Goal: Information Seeking & Learning: Learn about a topic

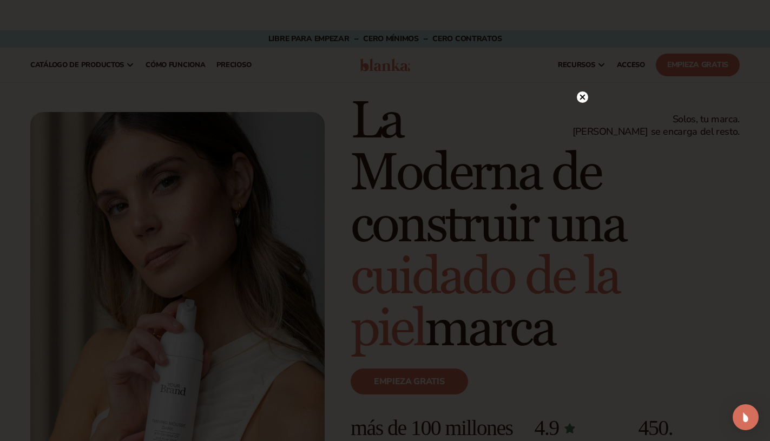
click at [583, 99] on circle at bounding box center [582, 96] width 11 height 11
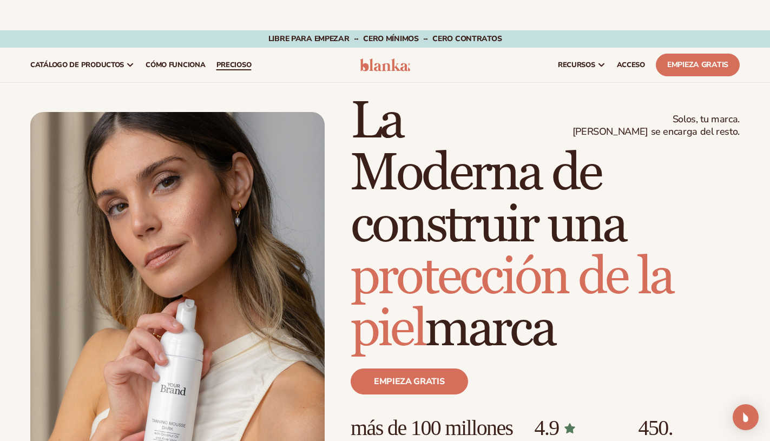
click at [252, 63] on font "precioso" at bounding box center [233, 65] width 35 height 10
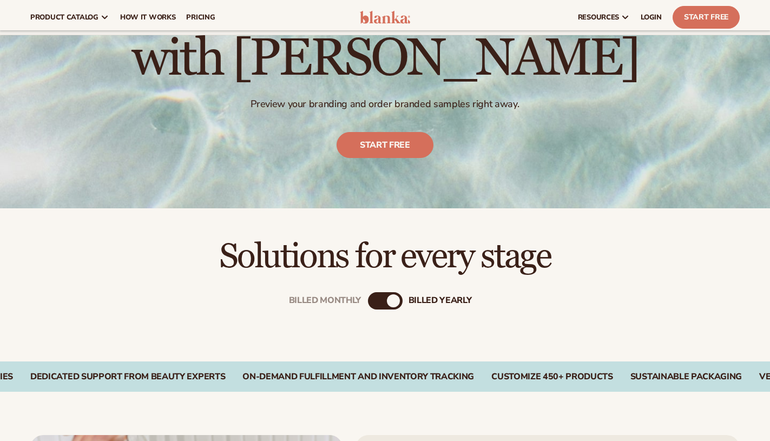
click at [382, 305] on div "Billed Monthly billed Yearly" at bounding box center [385, 300] width 35 height 17
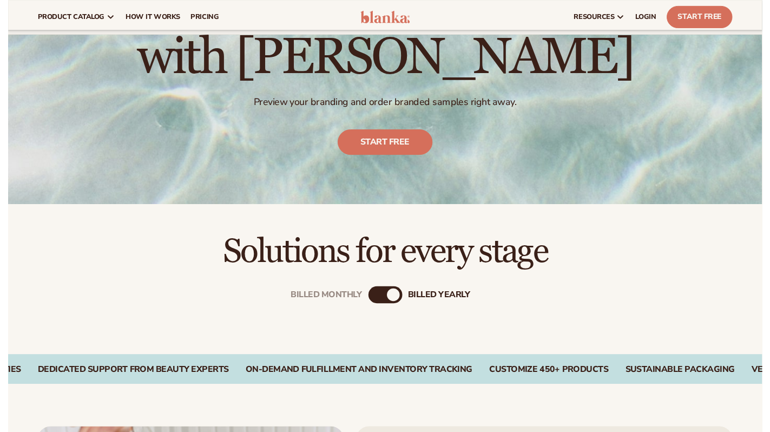
scroll to position [152, 0]
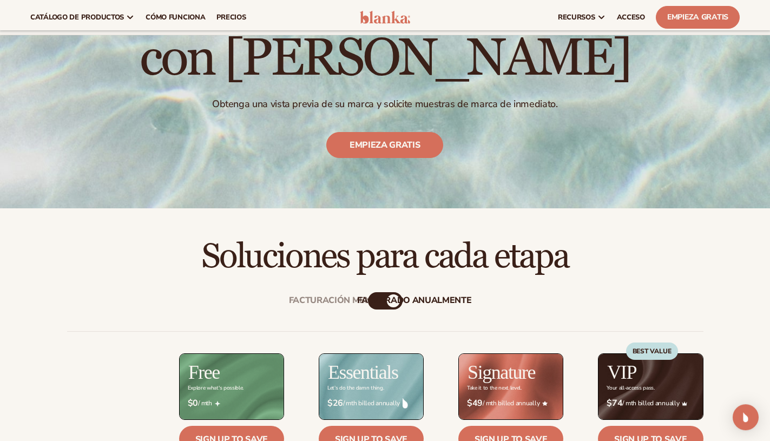
click at [379, 305] on font "facturado anualmente" at bounding box center [414, 300] width 115 height 12
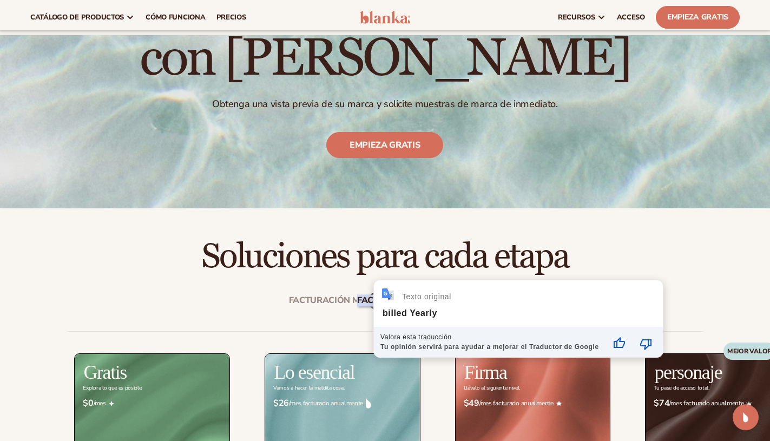
drag, startPoint x: 380, startPoint y: 304, endPoint x: 374, endPoint y: 306, distance: 6.2
click at [374, 306] on div "**********" at bounding box center [518, 318] width 289 height 77
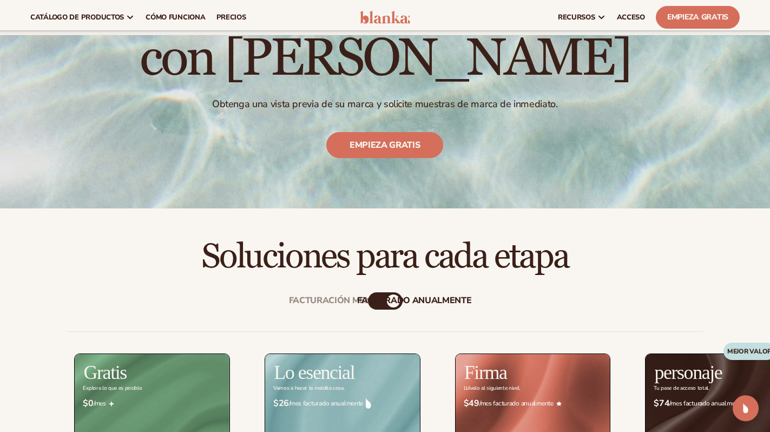
click at [372, 306] on font "facturado anualmente" at bounding box center [414, 300] width 115 height 12
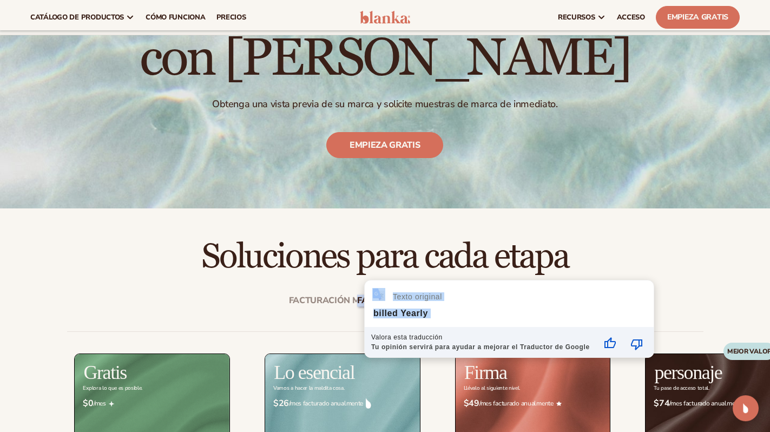
drag, startPoint x: 397, startPoint y: 300, endPoint x: 380, endPoint y: 295, distance: 17.0
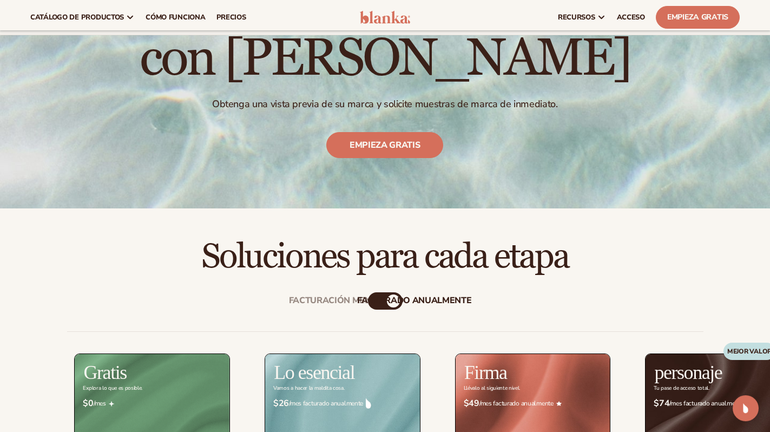
drag, startPoint x: 403, startPoint y: 246, endPoint x: 466, endPoint y: 232, distance: 64.3
click at [404, 247] on font "Soluciones para cada etapa" at bounding box center [384, 256] width 367 height 42
click at [369, 302] on font "facturado anualmente" at bounding box center [414, 300] width 115 height 12
click at [373, 302] on font "facturado anualmente" at bounding box center [414, 300] width 115 height 12
click at [699, 237] on div "Soluciones para cada etapa" at bounding box center [385, 241] width 770 height 67
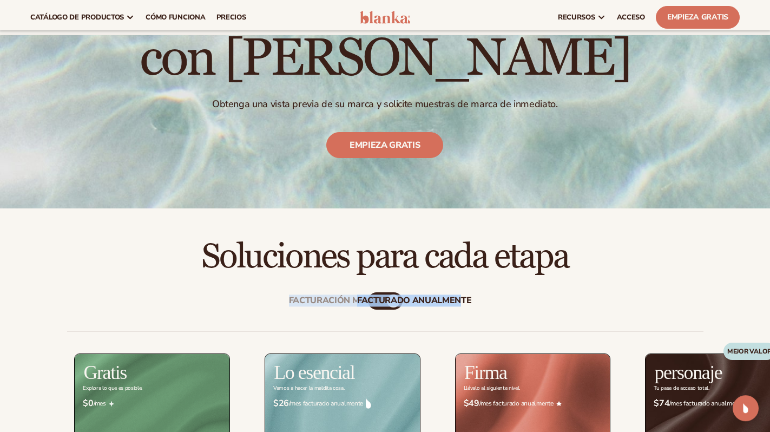
drag, startPoint x: 392, startPoint y: 300, endPoint x: 370, endPoint y: 306, distance: 23.0
click at [385, 302] on font "facturado anualmente" at bounding box center [414, 300] width 115 height 12
click at [376, 301] on font "facturado anualmente" at bounding box center [414, 300] width 115 height 12
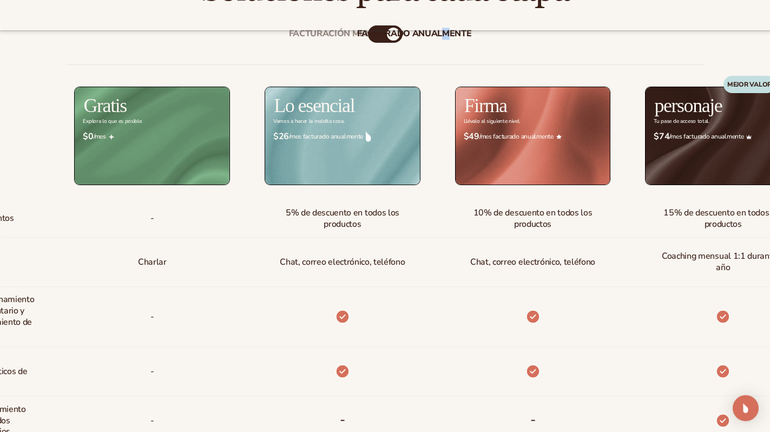
scroll to position [440, 0]
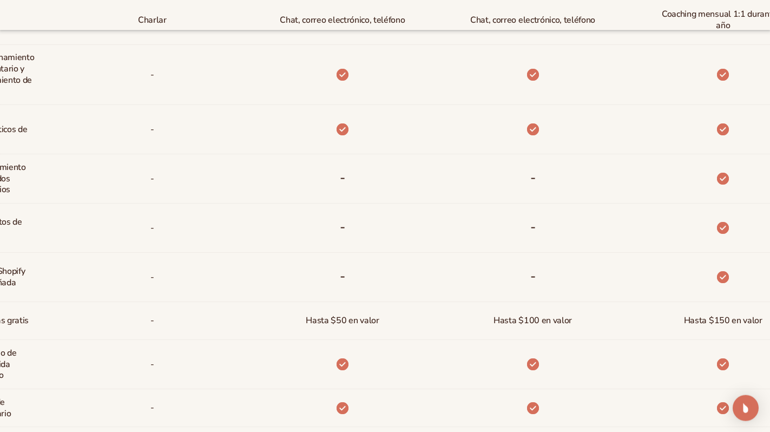
click at [641, 95] on div at bounding box center [705, 75] width 190 height 60
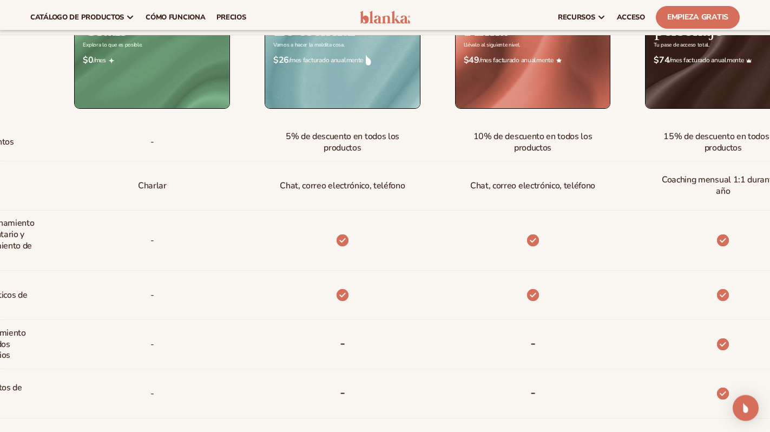
click at [642, 95] on div "Regístrate para ahorrar" at bounding box center [705, 97] width 190 height 28
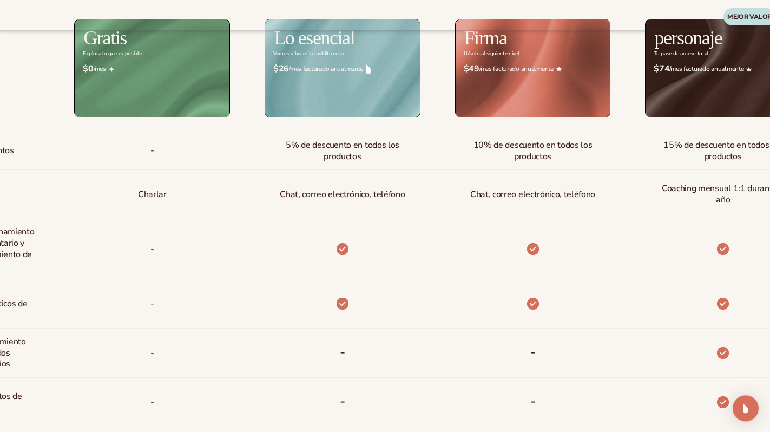
scroll to position [525, 0]
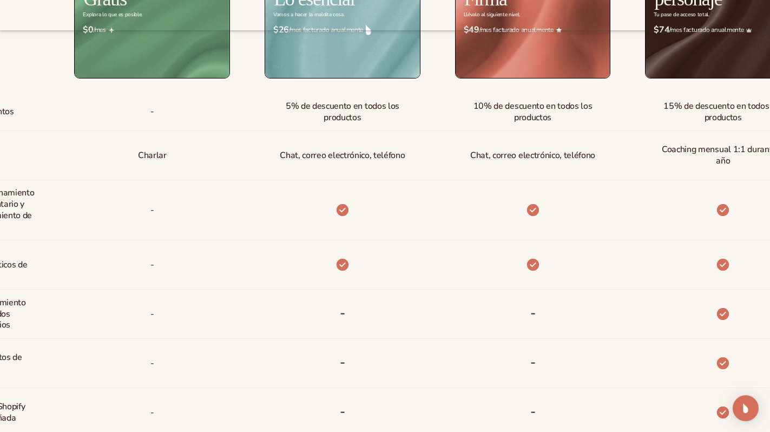
click at [508, 216] on div at bounding box center [516, 210] width 190 height 60
click at [436, 215] on div at bounding box center [516, 210] width 190 height 60
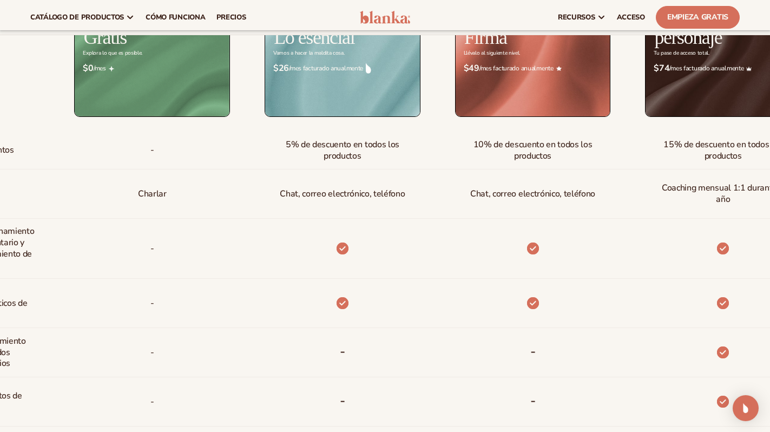
click at [436, 215] on div "Chat, correo electrónico, teléfono" at bounding box center [516, 193] width 190 height 49
click at [533, 231] on div at bounding box center [532, 249] width 29 height 60
click at [508, 231] on div at bounding box center [516, 249] width 190 height 60
click at [713, 75] on div "$ $74 /mes facturado anualmente" at bounding box center [723, 69] width 156 height 28
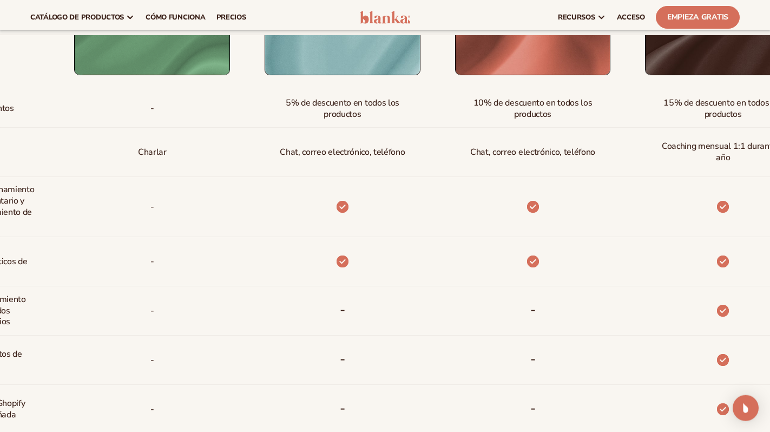
scroll to position [433, 0]
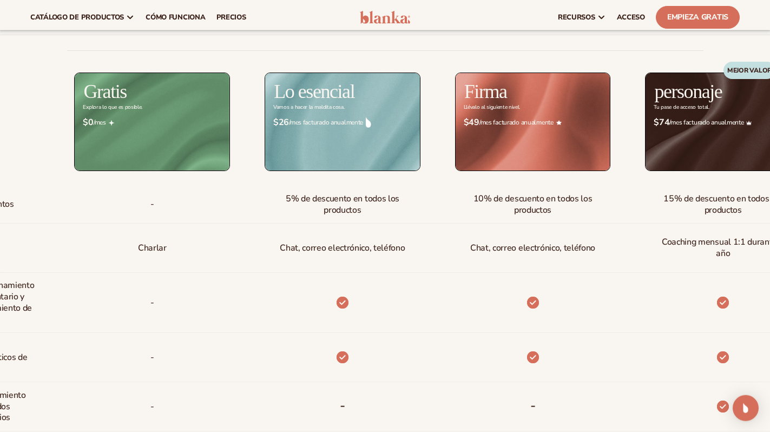
click at [395, 41] on div "Facturación mensual facturado anualmente Facturación mensual facturado anualmen…" at bounding box center [385, 358] width 697 height 728
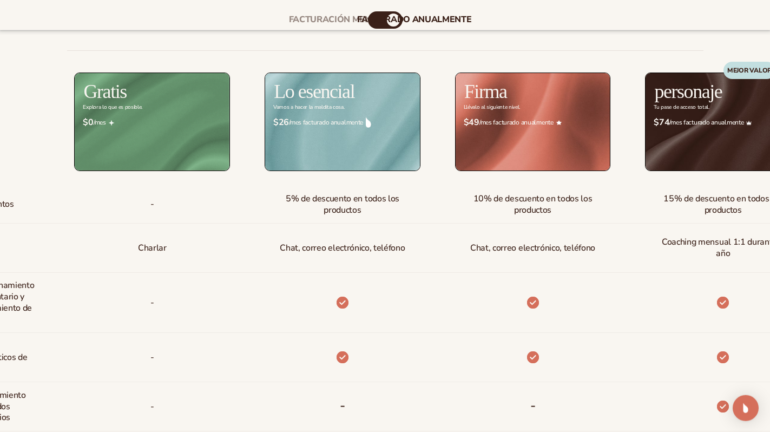
scroll to position [543, 0]
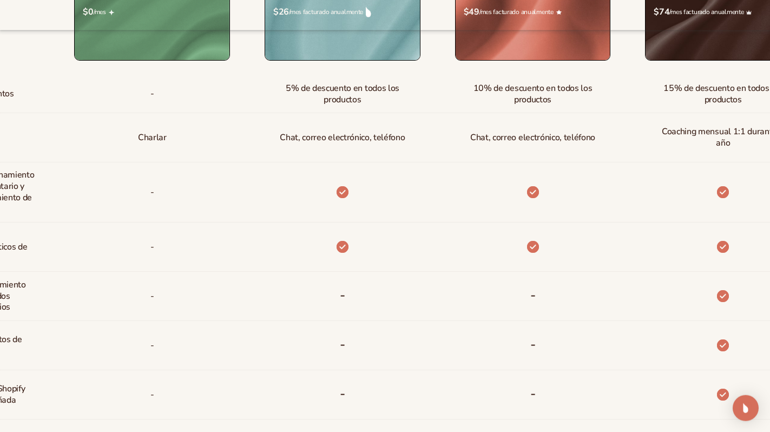
click at [423, 279] on div "-" at bounding box center [516, 296] width 190 height 49
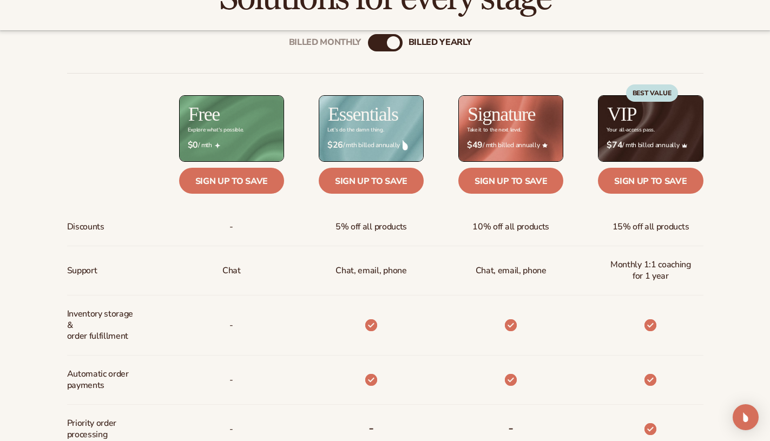
scroll to position [413, 0]
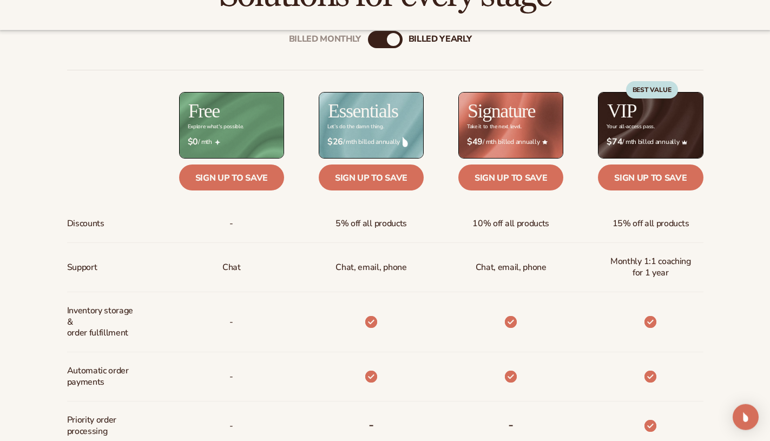
click at [384, 36] on div "Billed Monthly billed Yearly" at bounding box center [385, 39] width 35 height 17
click at [379, 38] on div "Billed Monthly" at bounding box center [374, 39] width 13 height 13
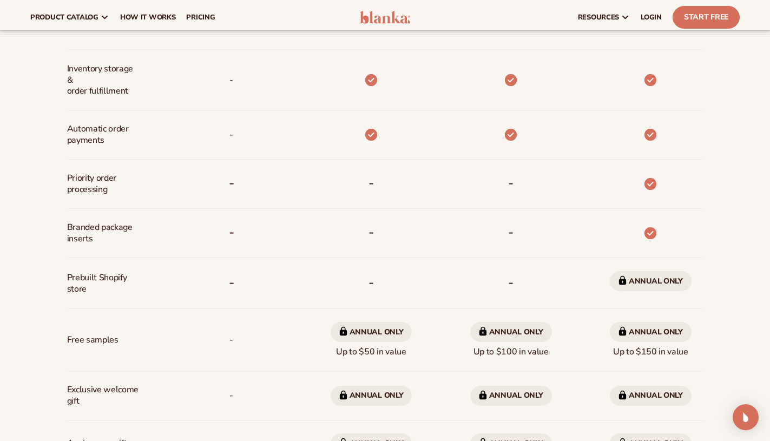
scroll to position [652, 0]
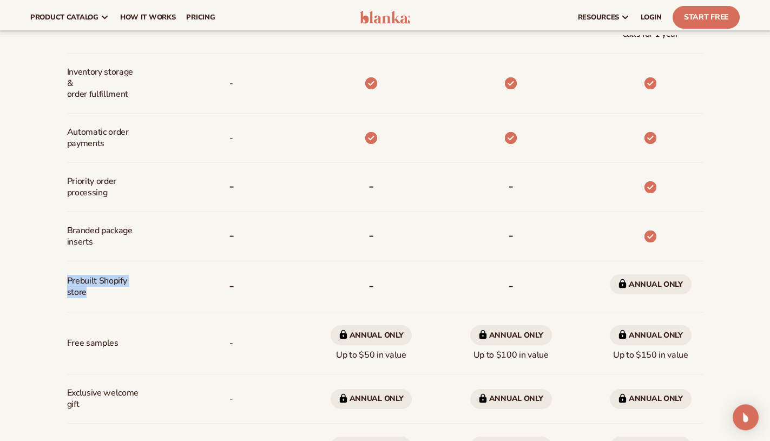
drag, startPoint x: 69, startPoint y: 280, endPoint x: 104, endPoint y: 277, distance: 35.9
click at [123, 293] on span "Prebuilt Shopify store" at bounding box center [103, 286] width 72 height 31
click at [27, 188] on div "Billed Monthly billed Yearly Billed Monthly billed Yearly Discounts Support Inv…" at bounding box center [385, 137] width 770 height 725
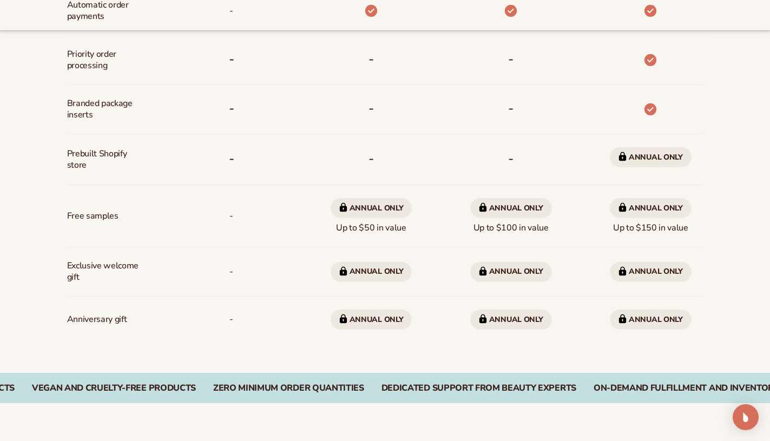
scroll to position [783, 0]
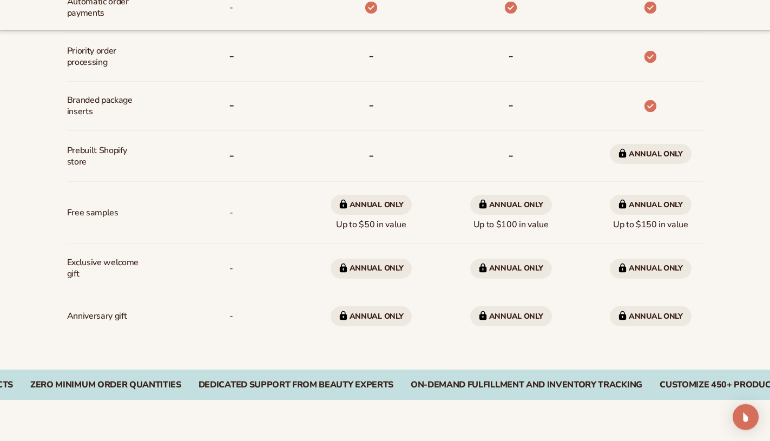
drag, startPoint x: 360, startPoint y: 272, endPoint x: 515, endPoint y: 274, distance: 154.8
click at [370, 272] on span "Annual only" at bounding box center [372, 269] width 82 height 20
drag, startPoint x: 515, startPoint y: 274, endPoint x: 727, endPoint y: 235, distance: 216.2
click at [516, 274] on span "Annual only" at bounding box center [511, 269] width 82 height 20
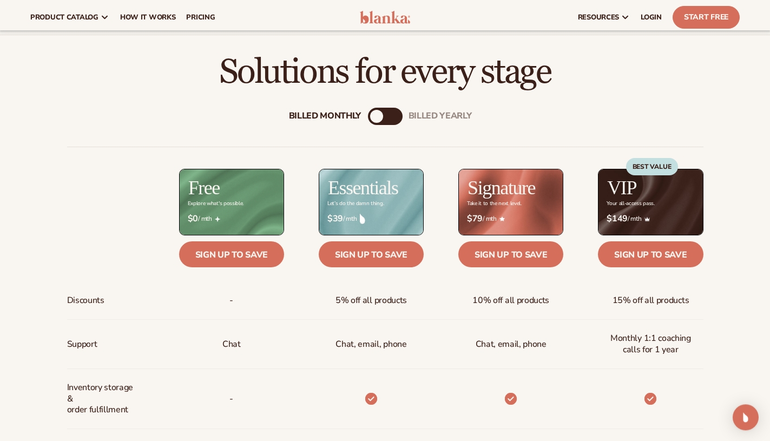
scroll to position [333, 0]
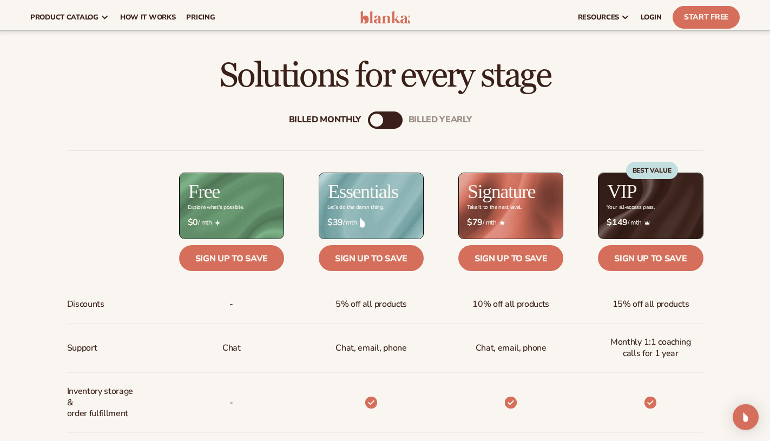
click at [395, 122] on div "billed Yearly" at bounding box center [396, 120] width 13 height 13
click at [379, 123] on div "Billed Monthly" at bounding box center [374, 120] width 13 height 13
click at [392, 120] on div "billed Yearly" at bounding box center [396, 120] width 13 height 13
click at [376, 121] on div "Billed Monthly" at bounding box center [374, 120] width 13 height 13
click at [393, 120] on div "billed Yearly" at bounding box center [396, 120] width 13 height 13
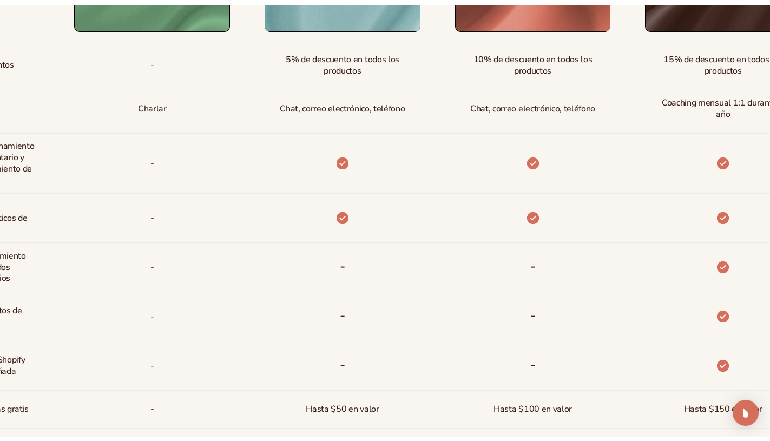
scroll to position [0, 0]
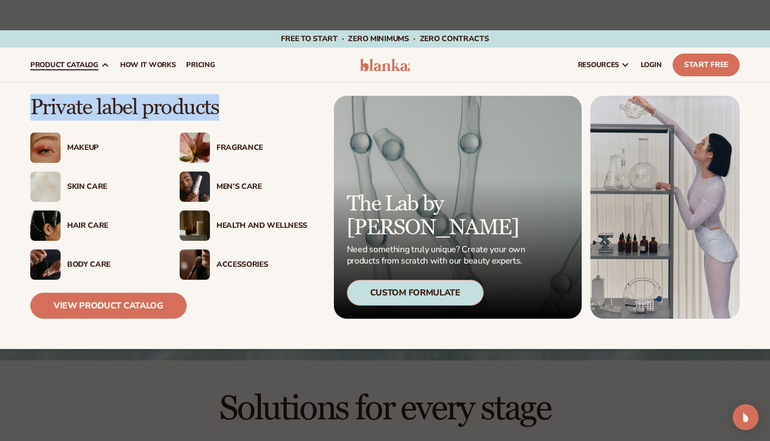
drag, startPoint x: 30, startPoint y: 104, endPoint x: 200, endPoint y: 112, distance: 169.6
click at [206, 111] on p "Private label products" at bounding box center [168, 108] width 277 height 24
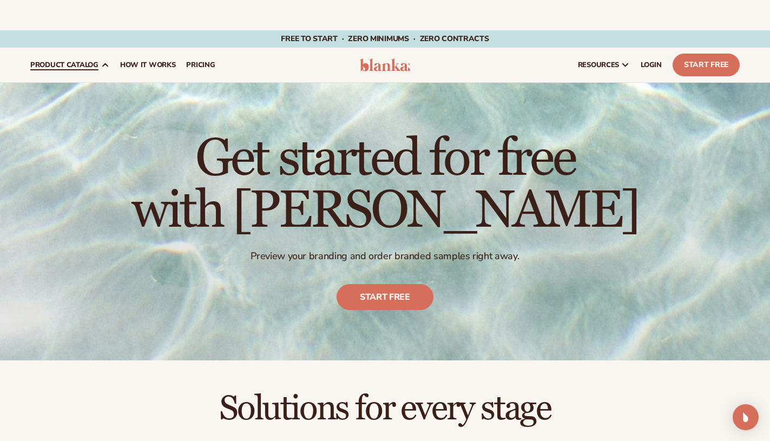
copy p "Private label products"
